Goal: Information Seeking & Learning: Learn about a topic

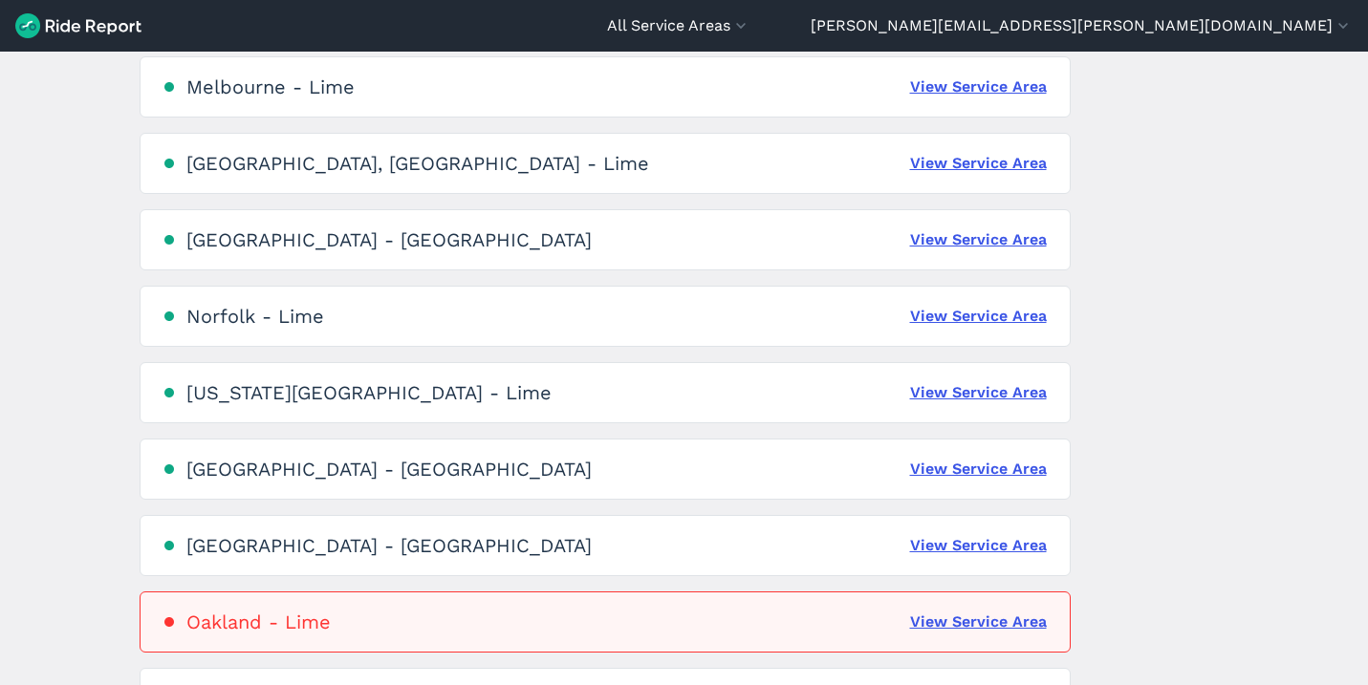
scroll to position [2263, 0]
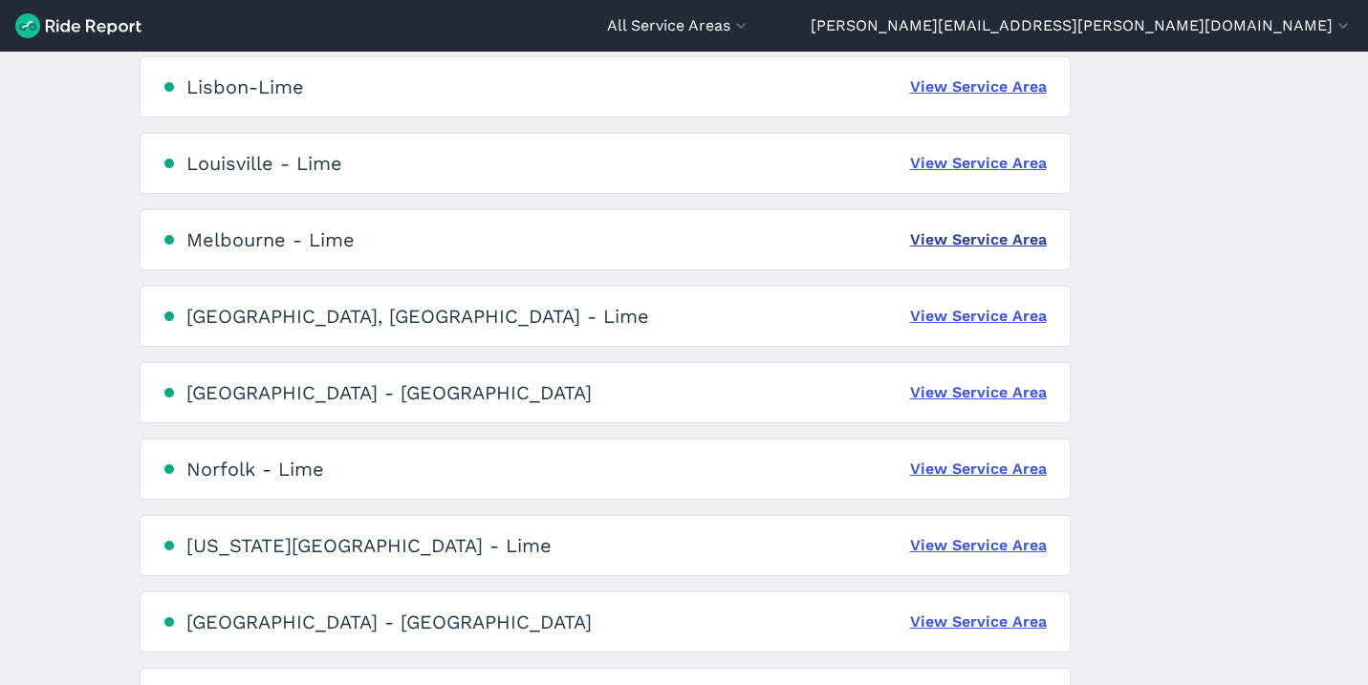
click at [996, 242] on link "View Service Area" at bounding box center [978, 239] width 137 height 23
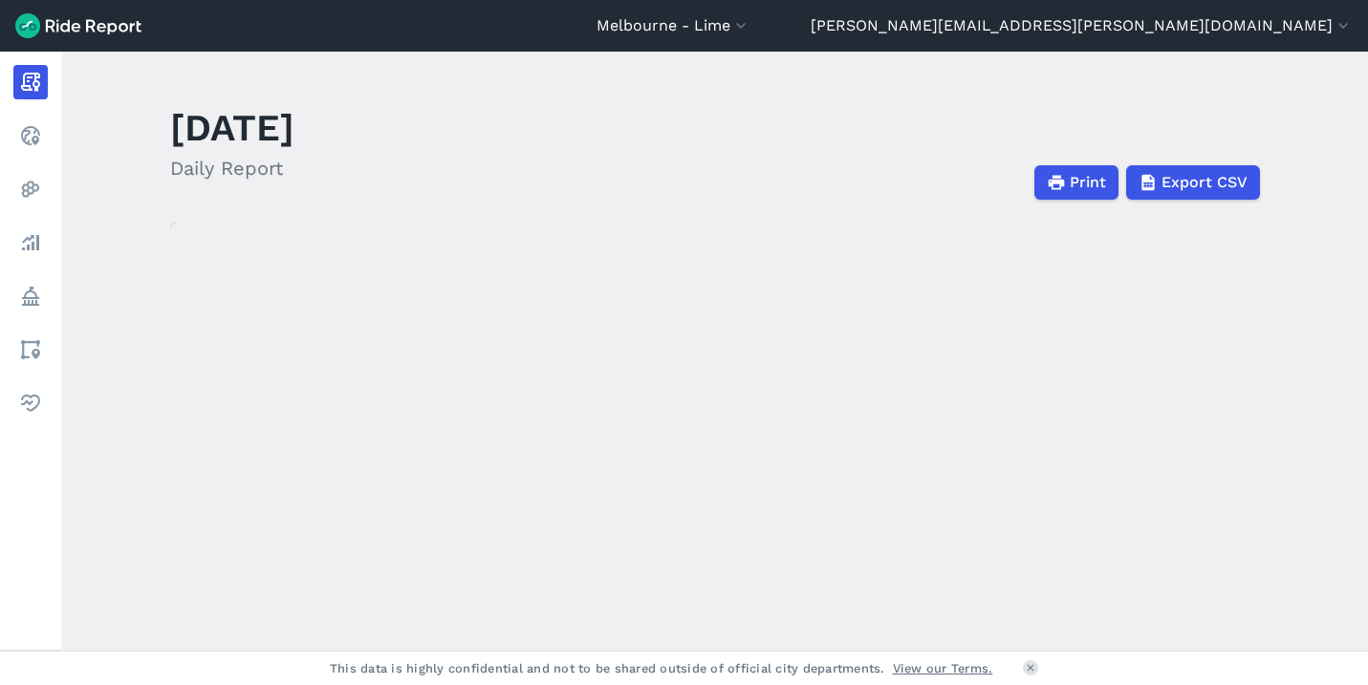
scroll to position [23, 0]
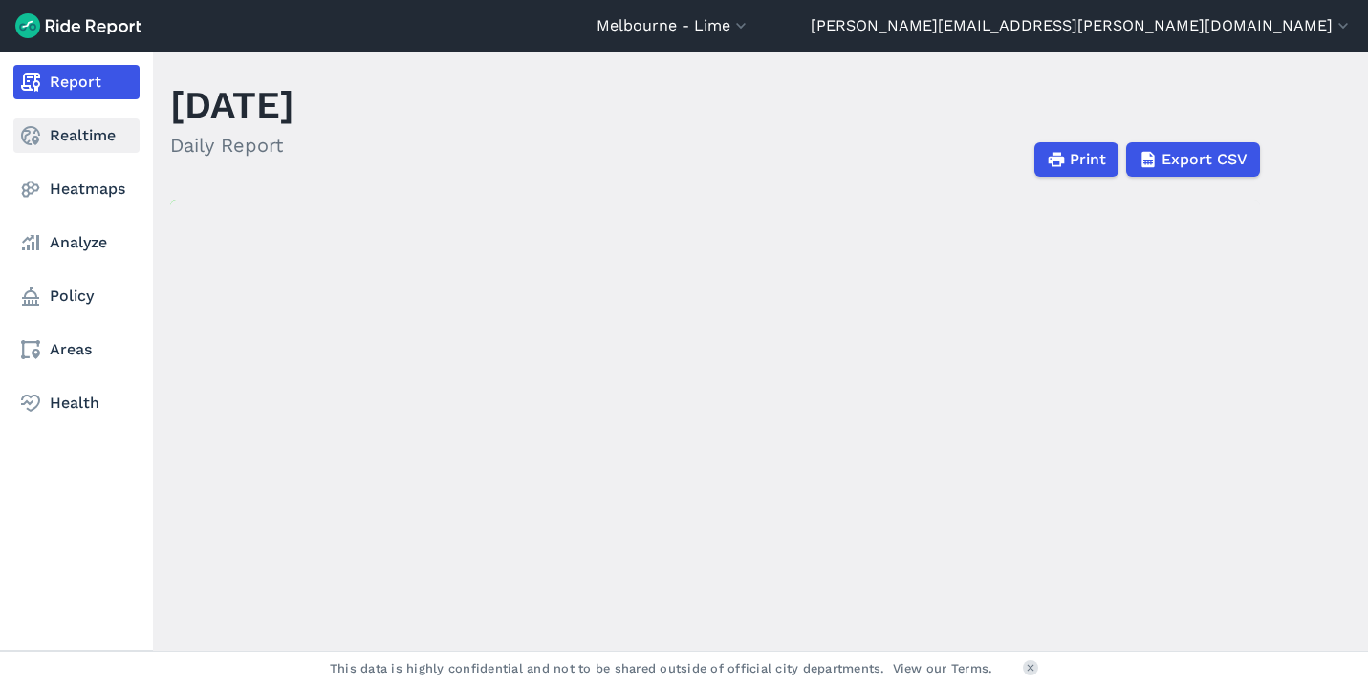
click at [67, 140] on link "Realtime" at bounding box center [76, 135] width 126 height 34
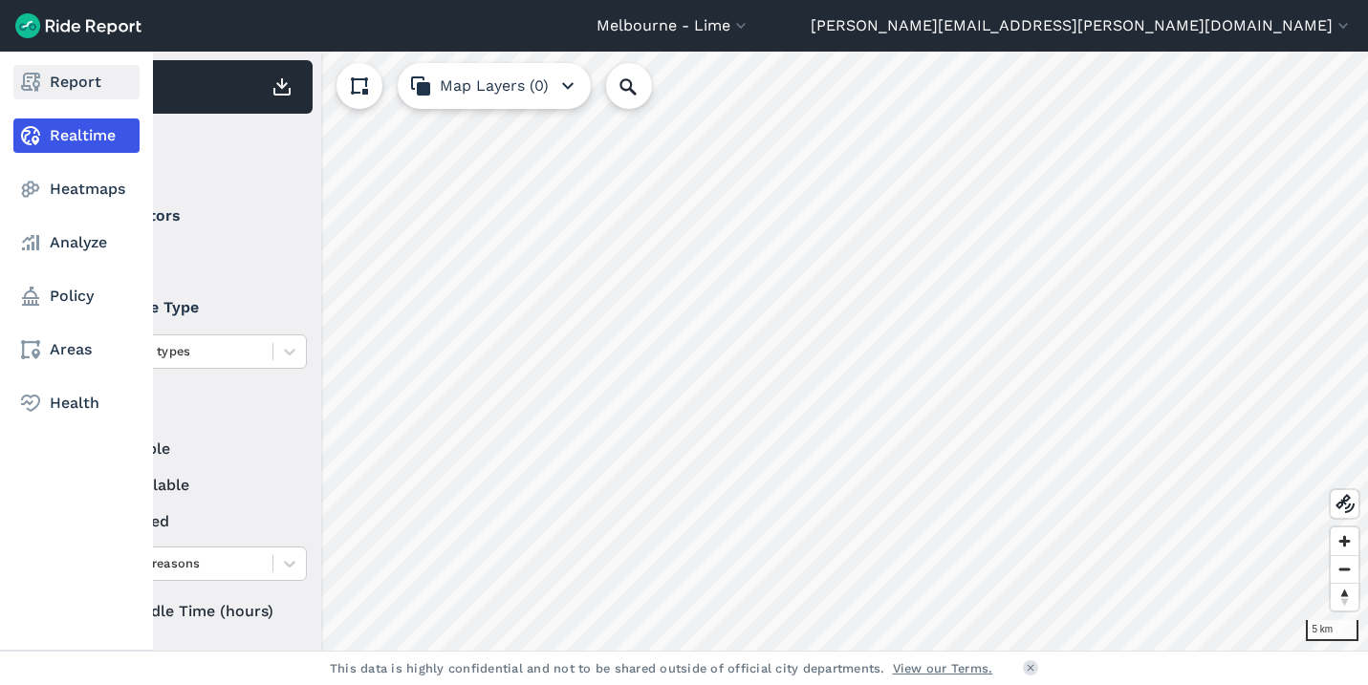
click at [87, 88] on link "Report" at bounding box center [76, 82] width 126 height 34
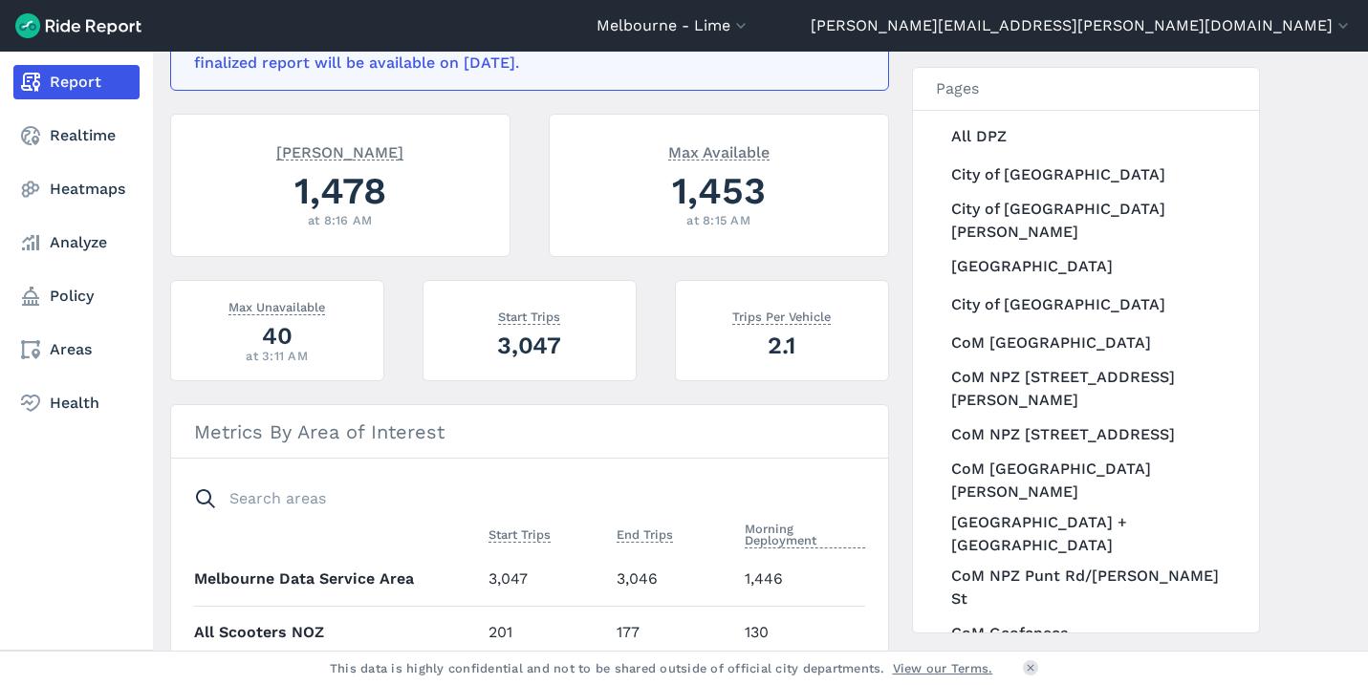
scroll to position [346, 0]
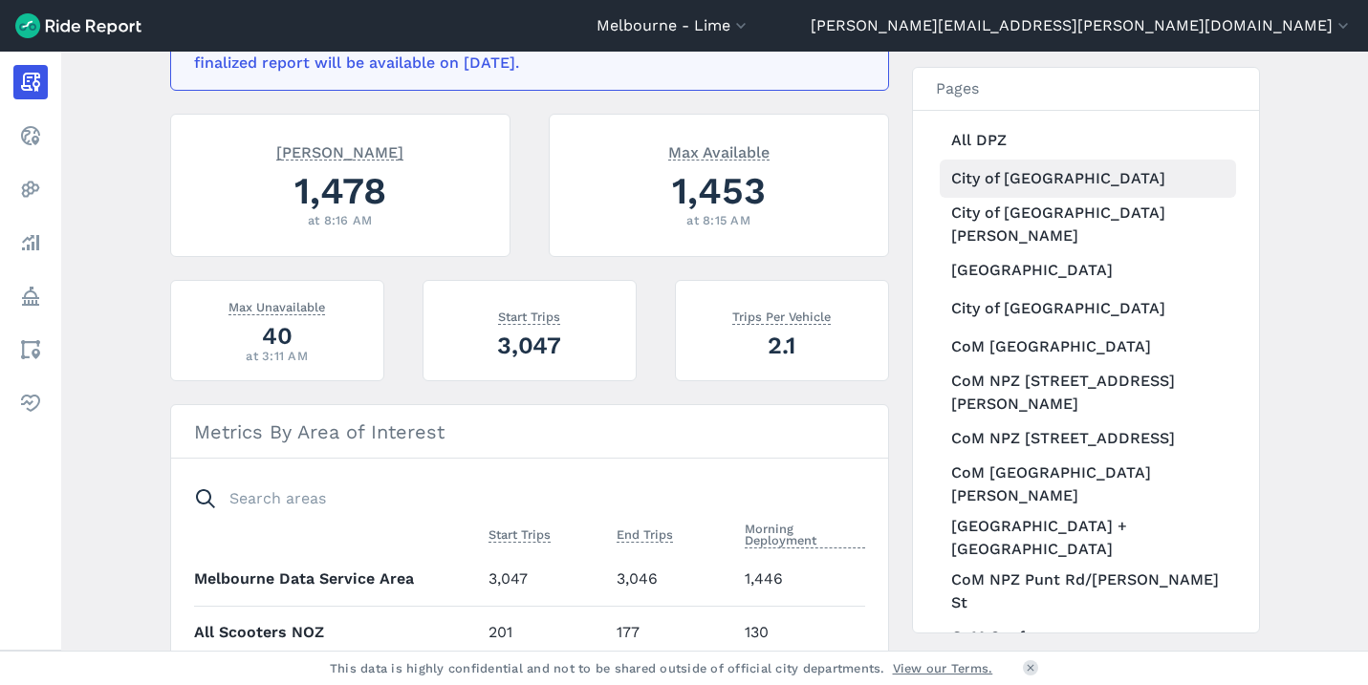
click at [1075, 179] on link "City of [GEOGRAPHIC_DATA]" at bounding box center [1087, 179] width 296 height 38
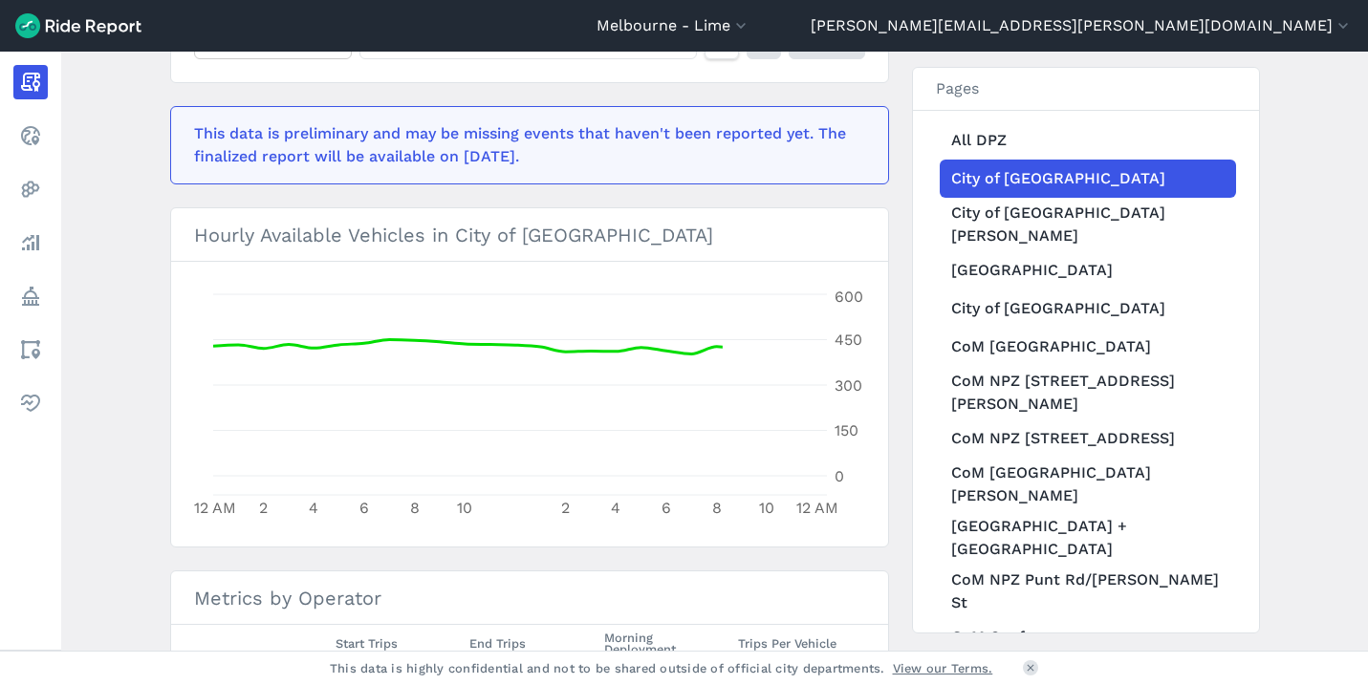
scroll to position [175, 0]
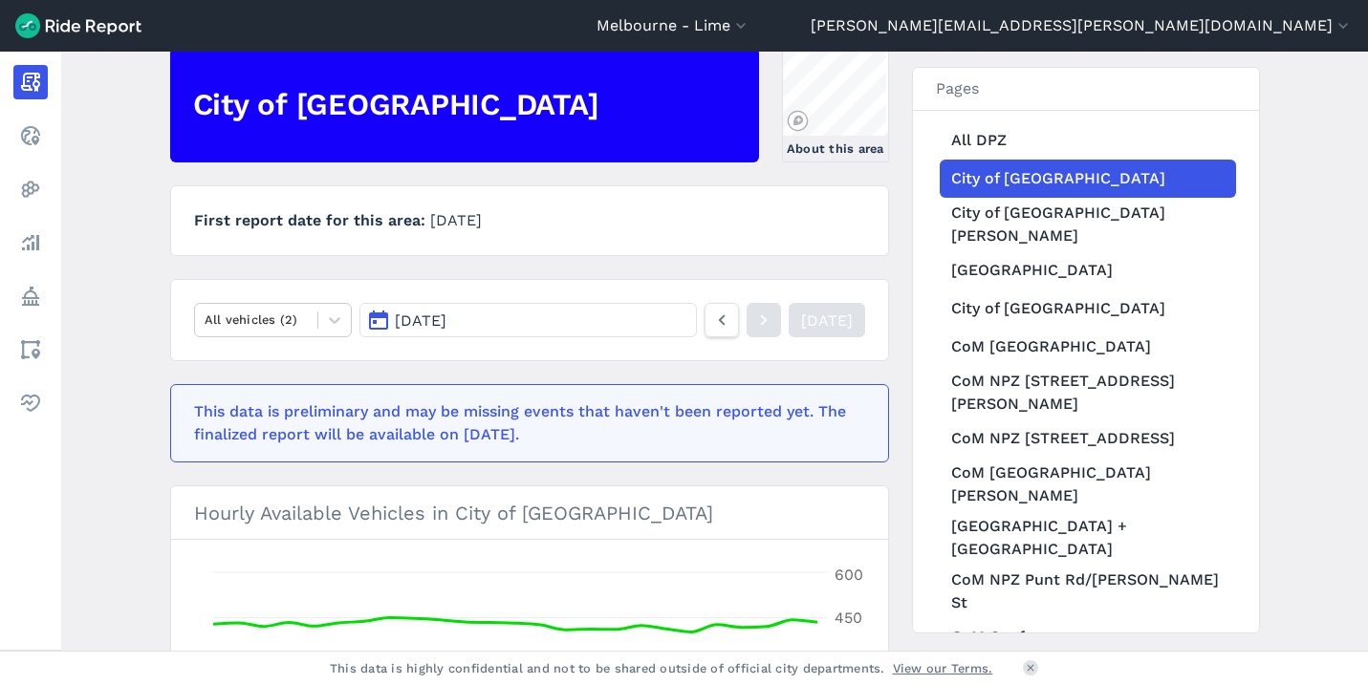
click at [406, 323] on span "[DATE]" at bounding box center [421, 321] width 52 height 18
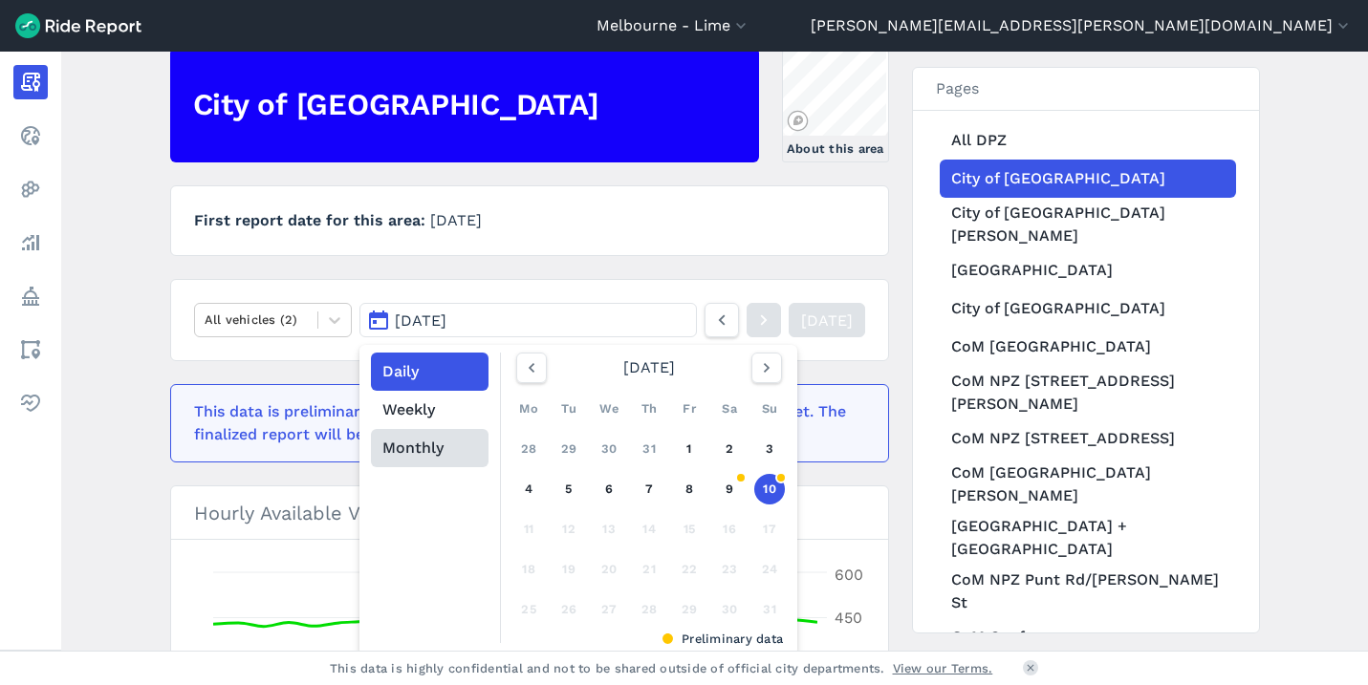
click at [414, 448] on button "Monthly" at bounding box center [430, 448] width 118 height 38
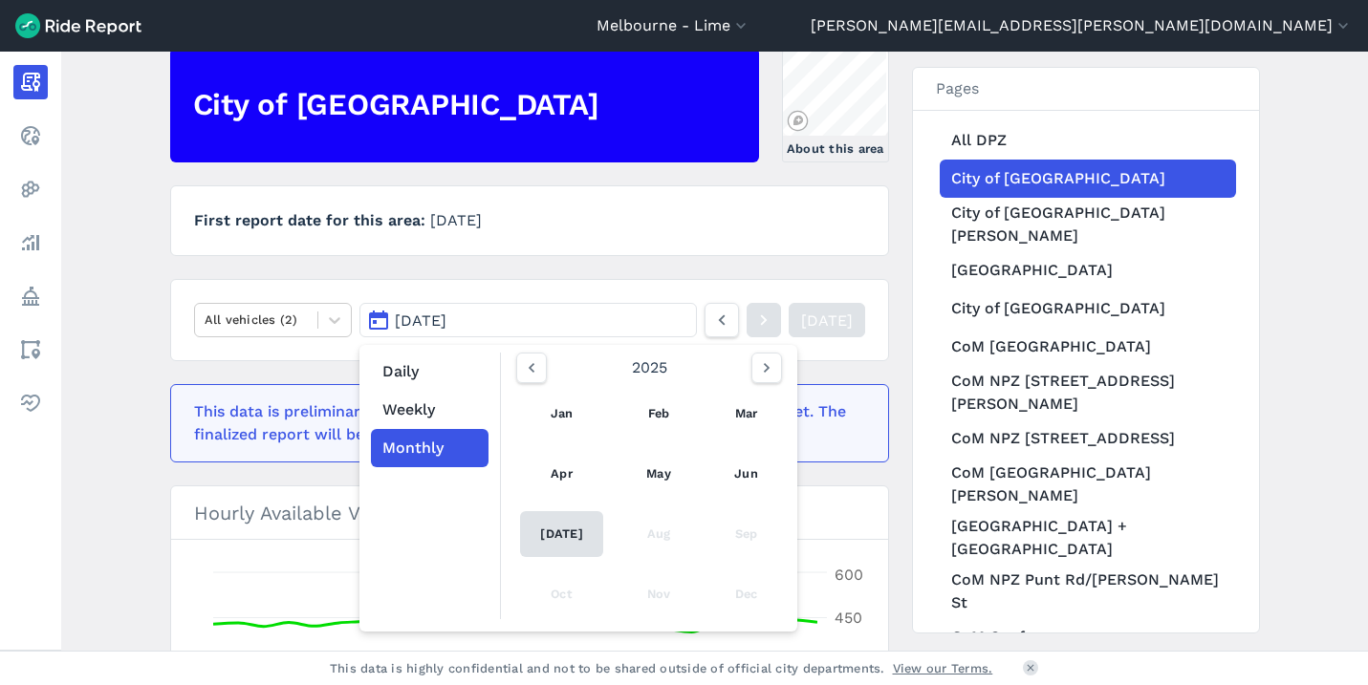
click at [549, 536] on link "[DATE]" at bounding box center [562, 534] width 84 height 46
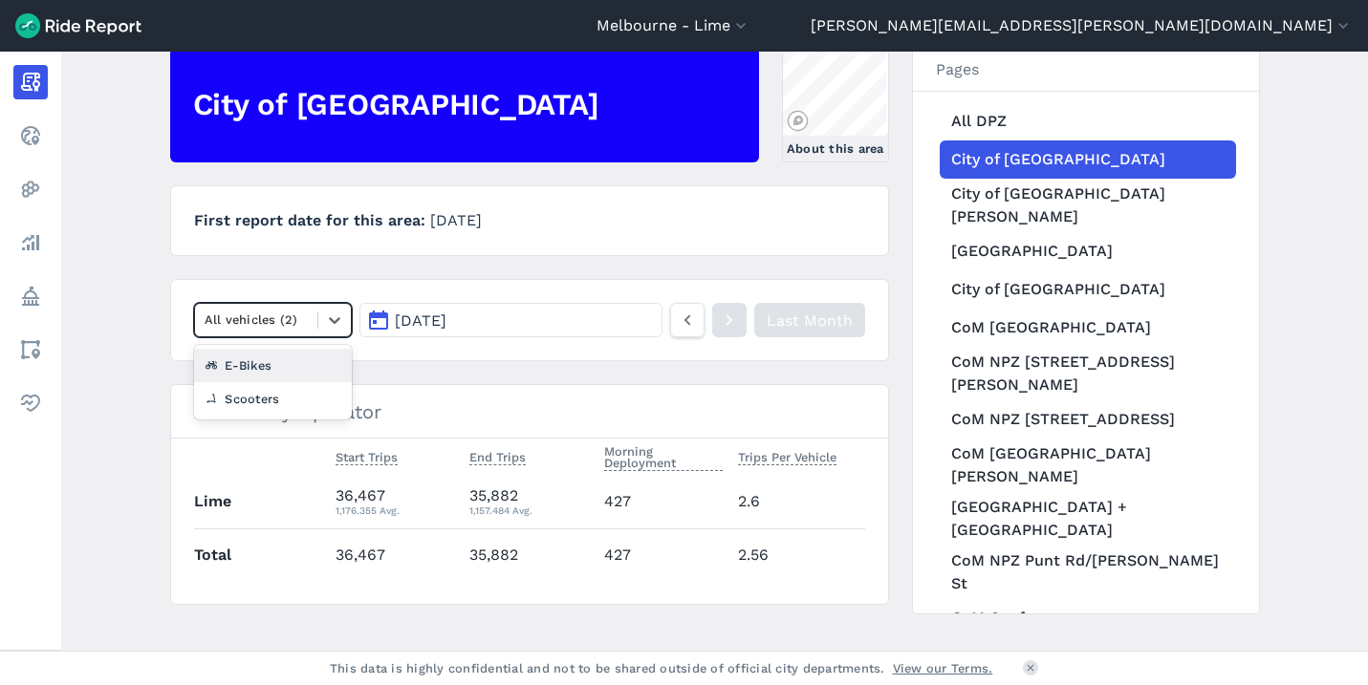
click at [241, 331] on div at bounding box center [257, 320] width 104 height 22
click at [247, 366] on div "E-Bikes" at bounding box center [273, 365] width 159 height 33
type input "I wo"
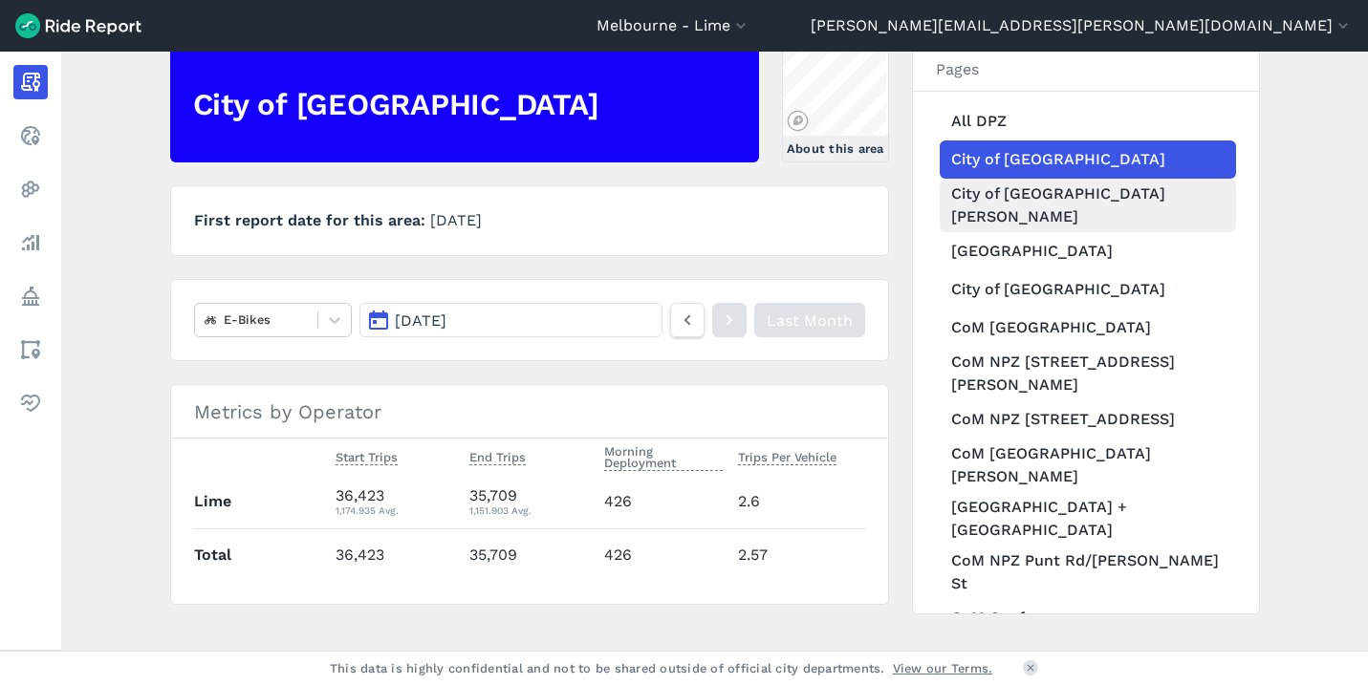
click at [1039, 208] on link "City of [GEOGRAPHIC_DATA][PERSON_NAME]" at bounding box center [1087, 206] width 296 height 54
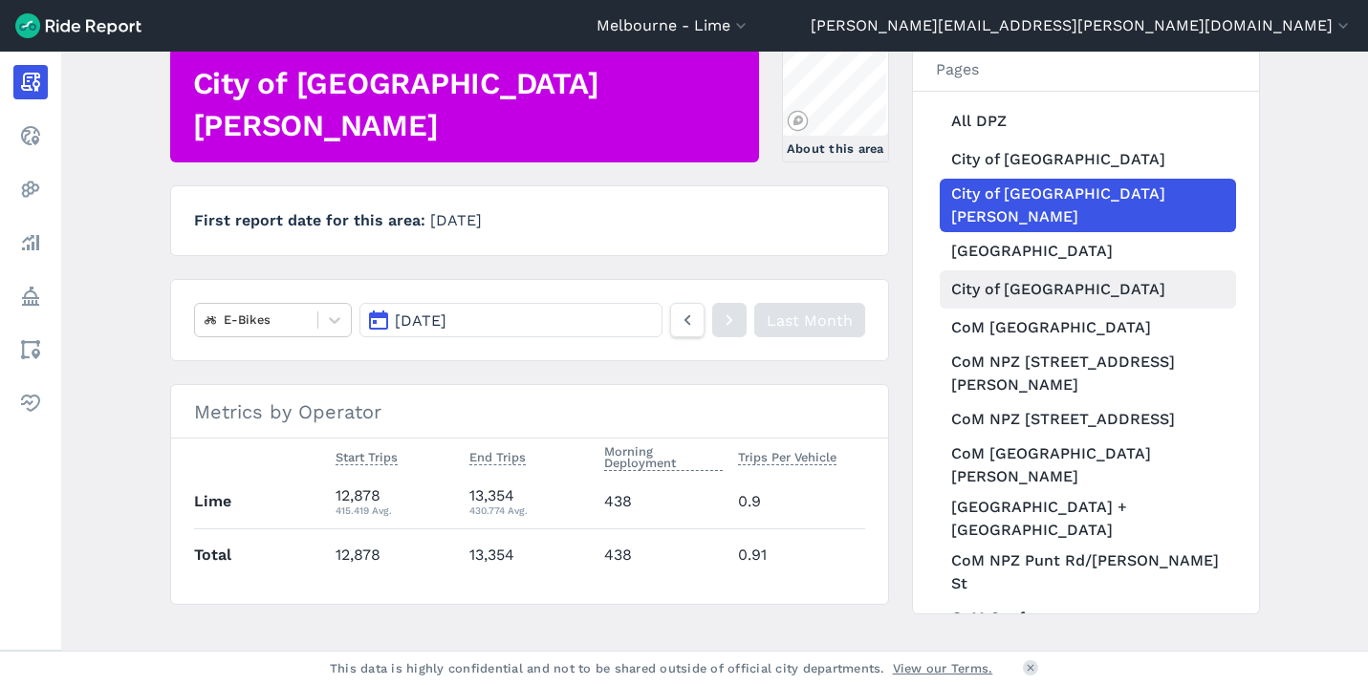
click at [1005, 276] on link "City of [GEOGRAPHIC_DATA]" at bounding box center [1087, 289] width 296 height 38
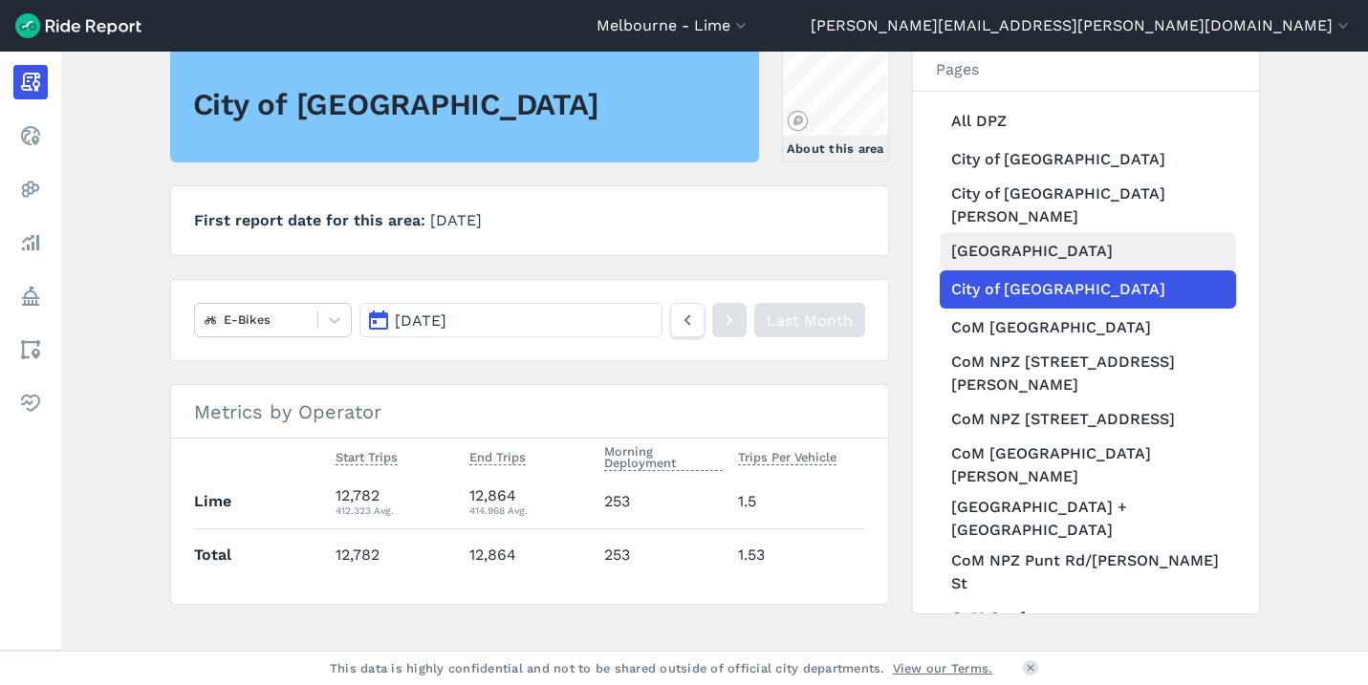
click at [1084, 234] on link "[GEOGRAPHIC_DATA]" at bounding box center [1087, 251] width 296 height 38
